Goal: Information Seeking & Learning: Learn about a topic

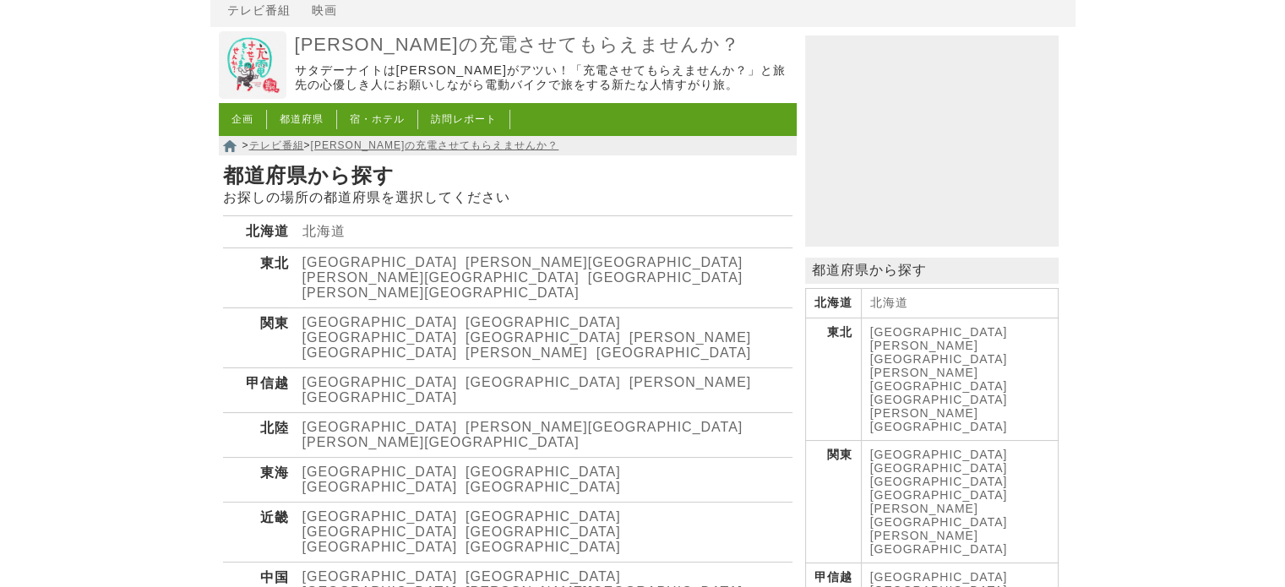
scroll to position [169, 0]
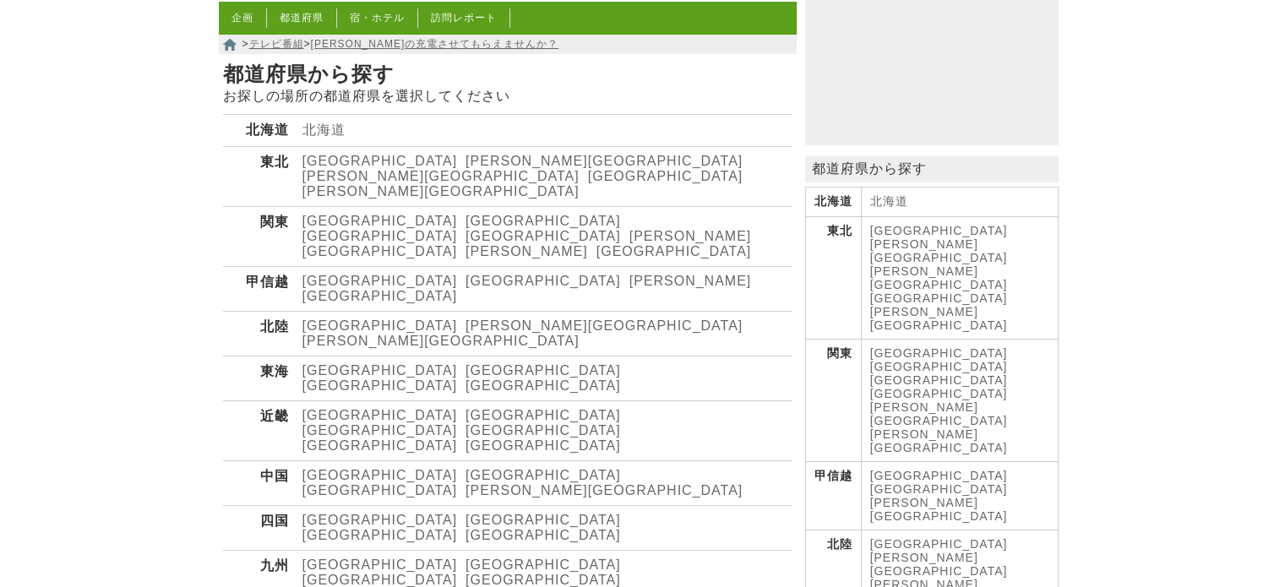
click at [466, 408] on link "[GEOGRAPHIC_DATA]" at bounding box center [543, 415] width 155 height 14
click at [330, 408] on link "[GEOGRAPHIC_DATA]" at bounding box center [380, 415] width 155 height 14
click at [441, 423] on link "[GEOGRAPHIC_DATA]" at bounding box center [380, 430] width 155 height 14
click at [466, 423] on link "[GEOGRAPHIC_DATA]" at bounding box center [543, 430] width 155 height 14
click at [458, 439] on link "[GEOGRAPHIC_DATA]" at bounding box center [380, 446] width 155 height 14
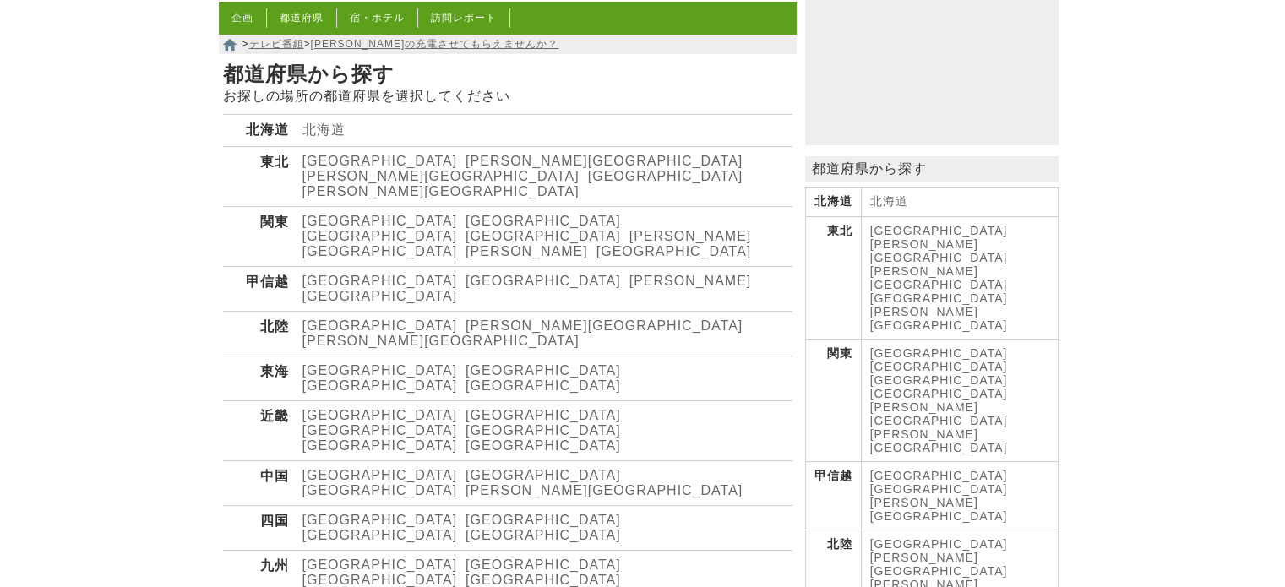
click at [574, 439] on link "[GEOGRAPHIC_DATA]" at bounding box center [543, 446] width 155 height 14
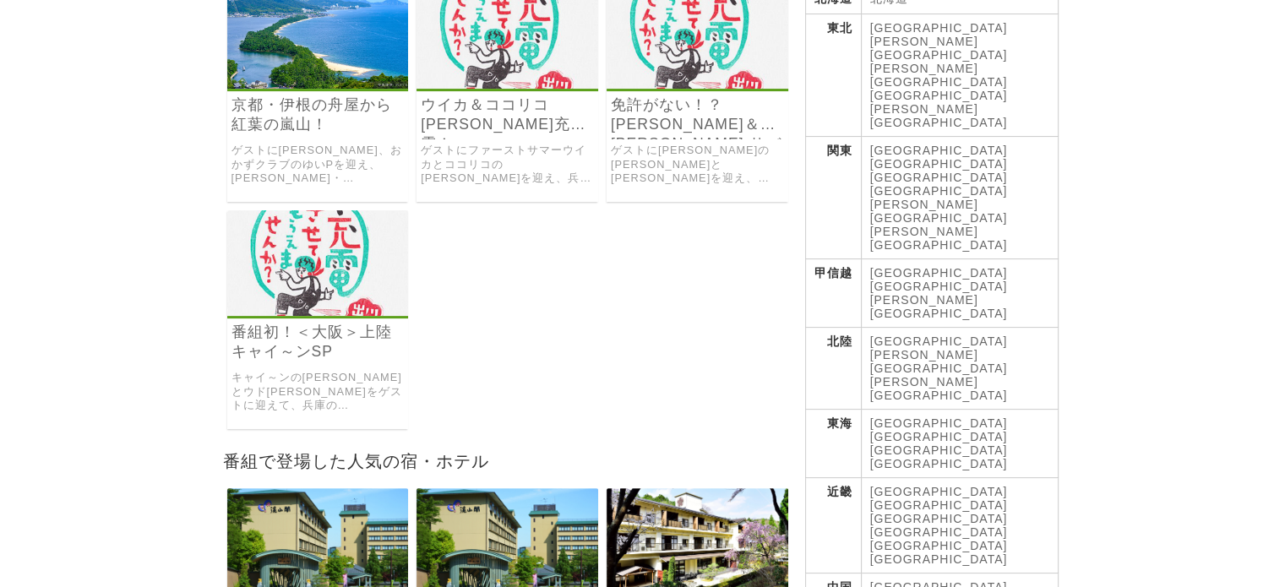
scroll to position [406, 0]
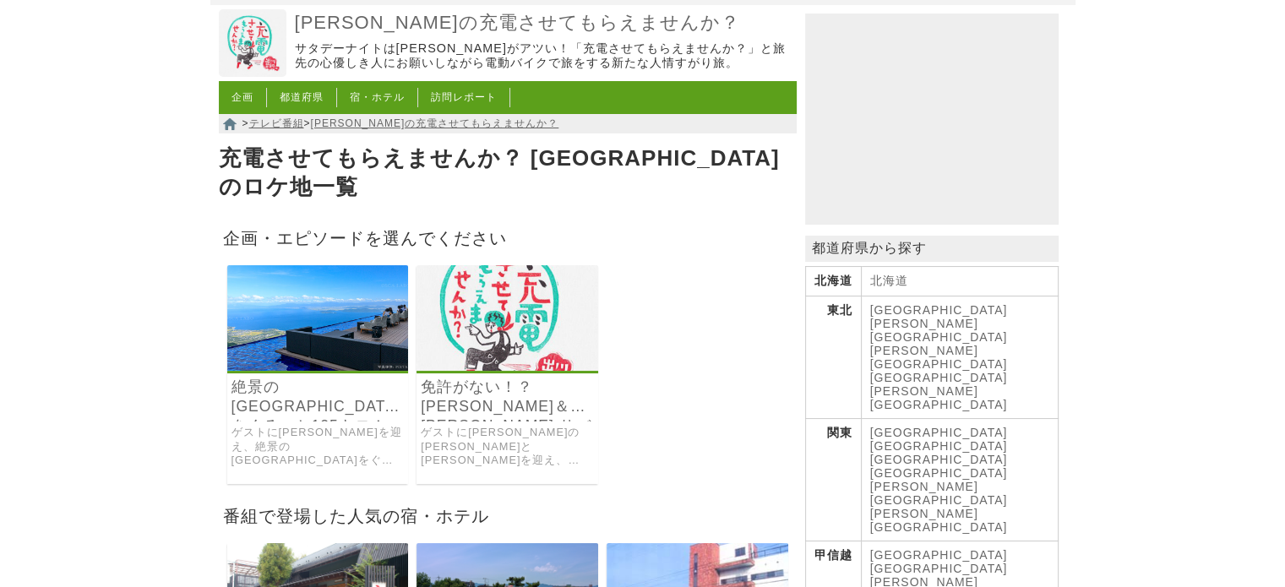
scroll to position [169, 0]
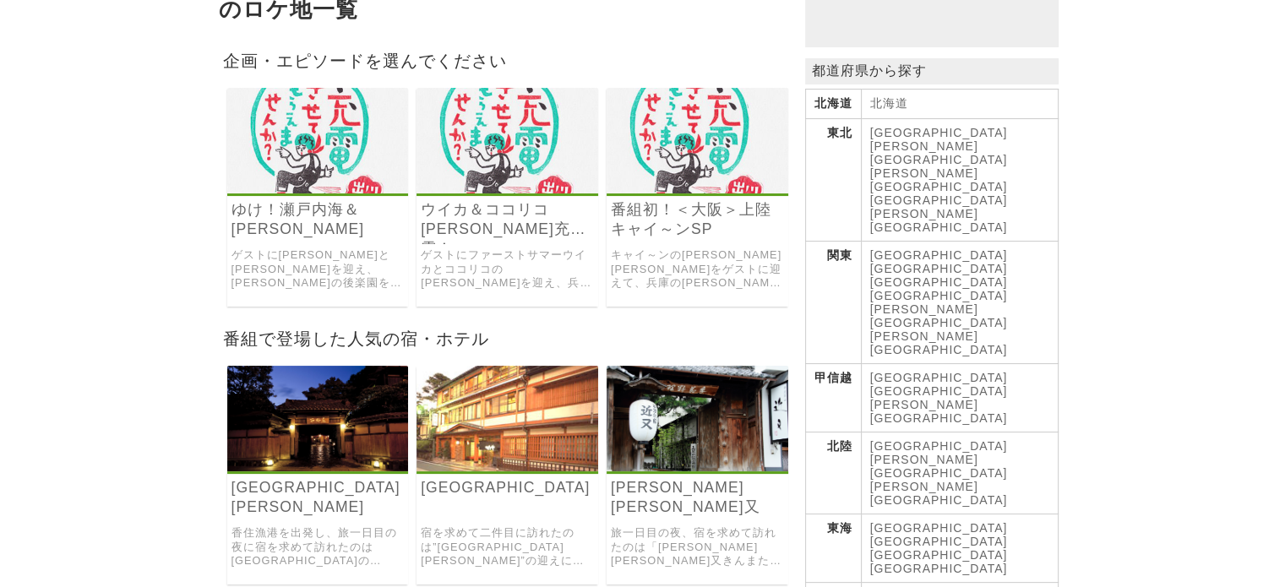
scroll to position [270, 0]
